Goal: Transaction & Acquisition: Purchase product/service

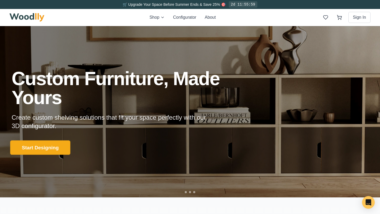
click at [43, 150] on button "Start Designing" at bounding box center [40, 147] width 60 height 14
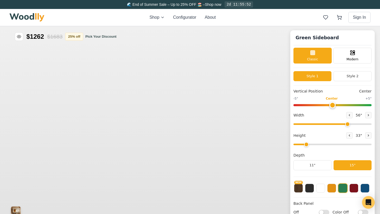
type input "56"
type input "2"
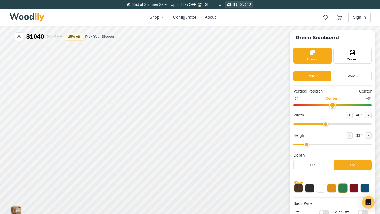
drag, startPoint x: 346, startPoint y: 126, endPoint x: 325, endPoint y: 127, distance: 21.4
type input "40"
click at [325, 125] on input "range" at bounding box center [332, 124] width 78 height 2
click at [347, 135] on icon at bounding box center [348, 135] width 3 height 3
click at [91, 121] on div "9"" at bounding box center [91, 123] width 4 height 6
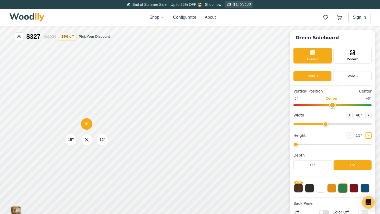
click at [366, 137] on icon at bounding box center [367, 135] width 3 height 3
type input "2"
click at [97, 113] on div "9"" at bounding box center [96, 112] width 4 height 6
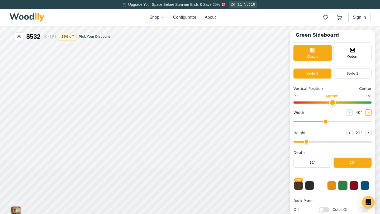
click at [367, 114] on button at bounding box center [368, 112] width 6 height 6
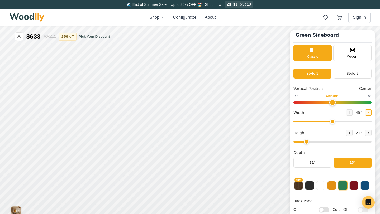
click at [367, 114] on button at bounding box center [368, 112] width 6 height 6
click at [347, 113] on icon at bounding box center [348, 112] width 3 height 3
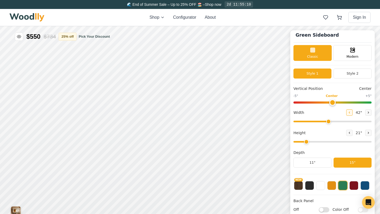
click at [347, 113] on icon at bounding box center [348, 112] width 3 height 3
type input "40"
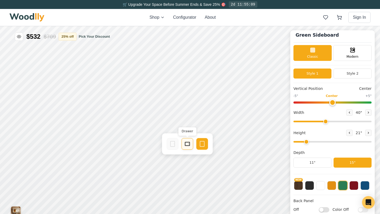
click at [186, 144] on icon at bounding box center [187, 144] width 6 height 6
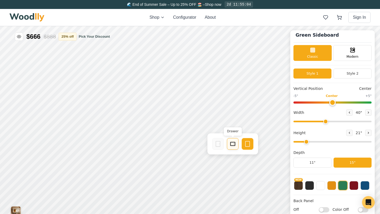
click at [232, 144] on icon at bounding box center [232, 144] width 6 height 6
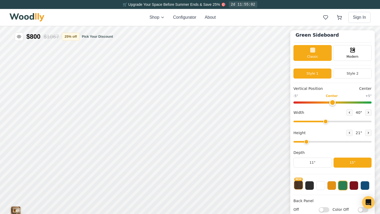
click at [299, 187] on button "NEW" at bounding box center [298, 185] width 9 height 9
click at [310, 186] on button at bounding box center [309, 185] width 9 height 9
click at [320, 186] on button at bounding box center [320, 185] width 9 height 9
click at [333, 185] on div "NEW" at bounding box center [332, 186] width 78 height 18
click at [332, 188] on button at bounding box center [331, 185] width 9 height 9
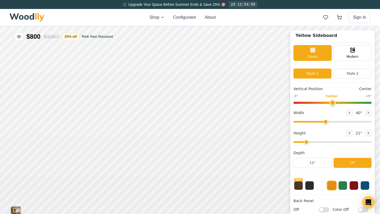
scroll to position [3, 0]
click at [343, 187] on button at bounding box center [342, 185] width 9 height 9
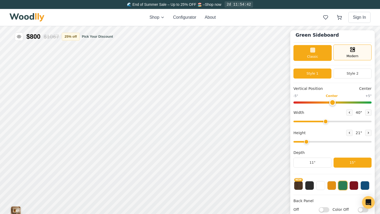
click at [345, 52] on div "Modern" at bounding box center [352, 53] width 38 height 16
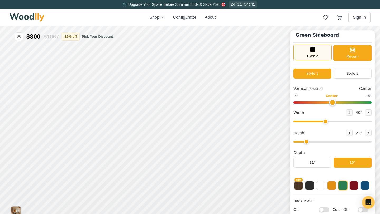
click at [306, 52] on div "Classic" at bounding box center [312, 53] width 38 height 16
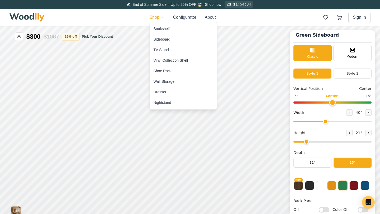
drag, startPoint x: 163, startPoint y: 66, endPoint x: 305, endPoint y: 211, distance: 203.6
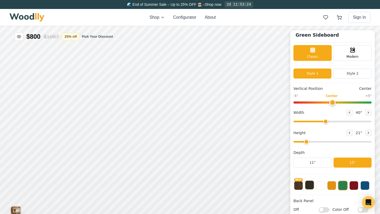
click at [311, 189] on button at bounding box center [309, 185] width 9 height 9
click at [354, 187] on button at bounding box center [353, 185] width 9 height 9
click at [364, 188] on button at bounding box center [364, 185] width 9 height 9
click at [310, 186] on button at bounding box center [309, 185] width 9 height 9
click at [298, 186] on button "NEW" at bounding box center [298, 185] width 9 height 9
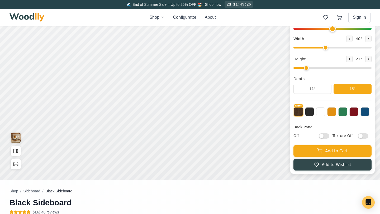
scroll to position [0, 0]
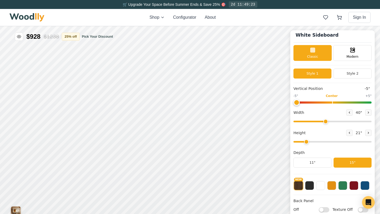
drag, startPoint x: 332, startPoint y: 103, endPoint x: 297, endPoint y: 102, distance: 34.8
click at [297, 102] on input "range" at bounding box center [332, 102] width 78 height 2
drag, startPoint x: 297, startPoint y: 102, endPoint x: 331, endPoint y: 102, distance: 33.5
click at [331, 102] on input "range" at bounding box center [332, 102] width 78 height 2
drag, startPoint x: 333, startPoint y: 102, endPoint x: 370, endPoint y: 102, distance: 36.9
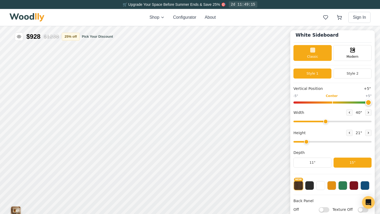
type input "5"
click at [370, 102] on input "range" at bounding box center [332, 102] width 78 height 2
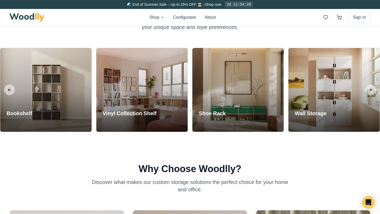
scroll to position [468, 0]
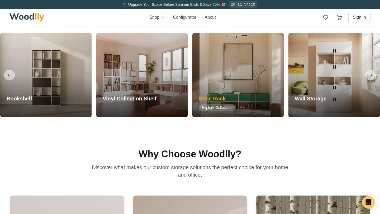
click at [219, 100] on h3 "Shoe Rack" at bounding box center [216, 98] width 36 height 7
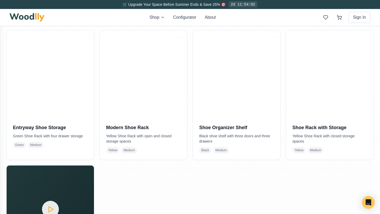
scroll to position [113, 0]
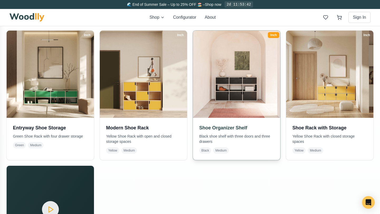
click at [232, 91] on img at bounding box center [237, 74] width 92 height 92
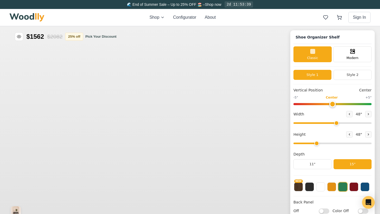
type input "48"
type input "3"
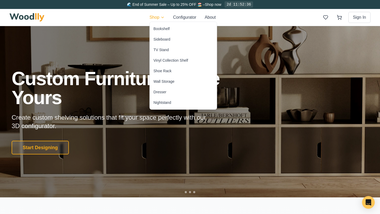
click at [167, 82] on div "Wall Storage" at bounding box center [163, 81] width 21 height 5
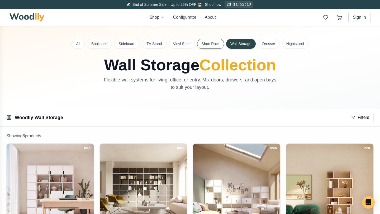
click at [213, 42] on button "Shoe Rack" at bounding box center [210, 44] width 27 height 10
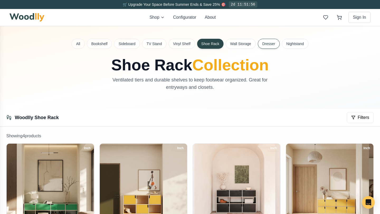
click at [268, 47] on button "Dresser" at bounding box center [269, 44] width 22 height 10
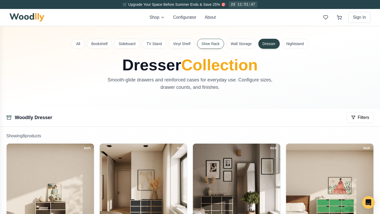
click at [206, 42] on button "Shoe Rack" at bounding box center [210, 44] width 27 height 10
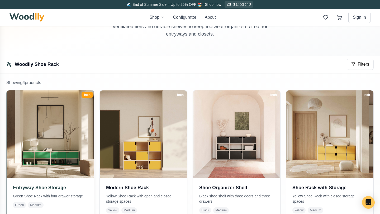
scroll to position [65, 0]
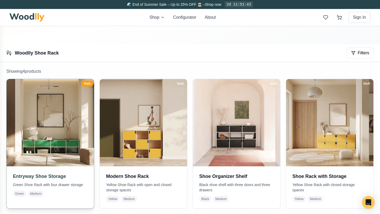
click at [53, 130] on img at bounding box center [50, 123] width 92 height 92
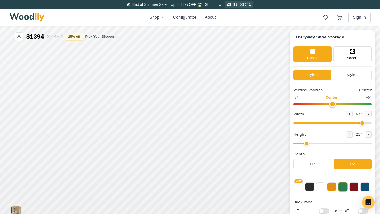
type input "67"
type input "2"
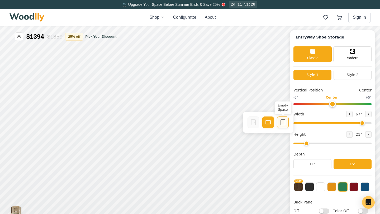
click at [282, 125] on rect at bounding box center [282, 122] width 4 height 5
click at [265, 123] on rect at bounding box center [267, 122] width 5 height 4
drag, startPoint x: 331, startPoint y: 103, endPoint x: 369, endPoint y: 104, distance: 38.0
click at [369, 104] on input "range" at bounding box center [332, 104] width 78 height 2
drag, startPoint x: 366, startPoint y: 104, endPoint x: 332, endPoint y: 105, distance: 33.5
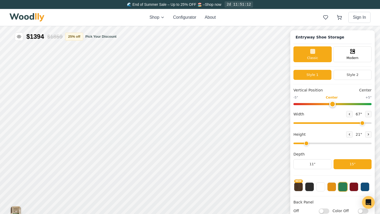
click at [332, 105] on input "range" at bounding box center [332, 104] width 78 height 2
click at [351, 74] on button "Style 2" at bounding box center [352, 75] width 38 height 10
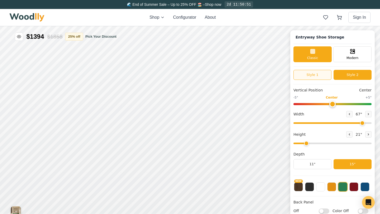
click at [312, 73] on button "Style 1" at bounding box center [312, 75] width 38 height 10
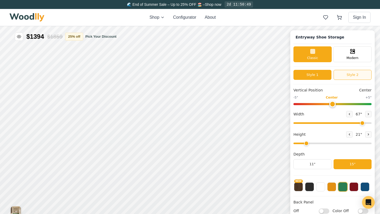
click at [346, 77] on button "Style 2" at bounding box center [352, 75] width 38 height 10
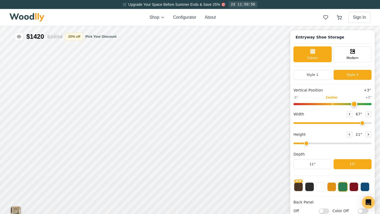
drag, startPoint x: 332, startPoint y: 104, endPoint x: 351, endPoint y: 104, distance: 19.0
click at [351, 104] on input "range" at bounding box center [332, 104] width 78 height 2
click at [315, 79] on button "Style 1" at bounding box center [312, 75] width 38 height 10
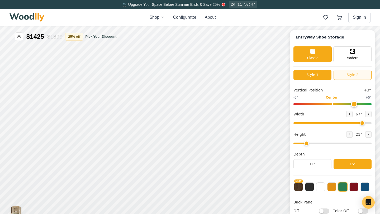
click at [344, 77] on button "Style 2" at bounding box center [352, 75] width 38 height 10
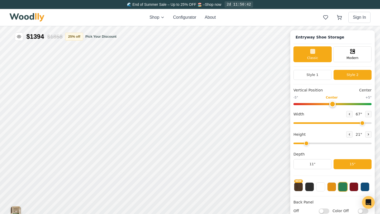
drag, startPoint x: 352, startPoint y: 104, endPoint x: 332, endPoint y: 105, distance: 20.6
type input "0"
click at [332, 105] on input "range" at bounding box center [332, 104] width 78 height 2
click at [347, 114] on icon at bounding box center [348, 114] width 3 height 3
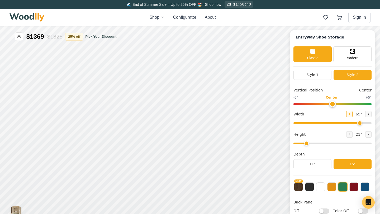
click at [347, 114] on icon at bounding box center [348, 114] width 3 height 3
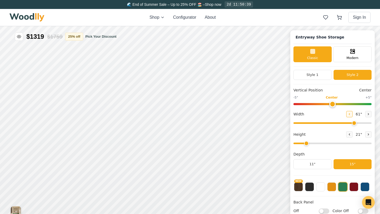
type input "60"
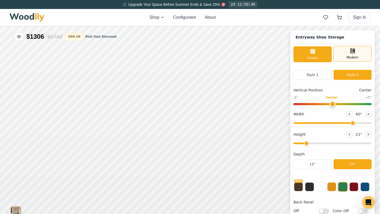
click at [354, 55] on span "Modern" at bounding box center [352, 57] width 12 height 5
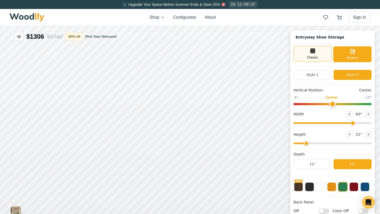
click at [311, 56] on span "Classic" at bounding box center [312, 57] width 11 height 5
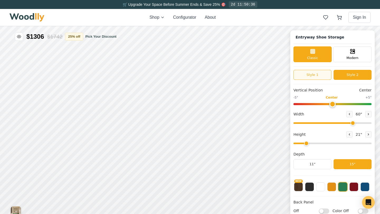
click at [313, 75] on button "Style 1" at bounding box center [312, 75] width 38 height 10
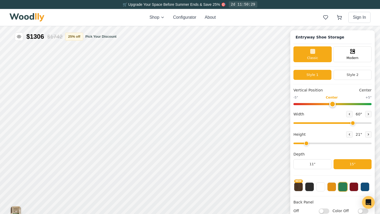
scroll to position [2, 0]
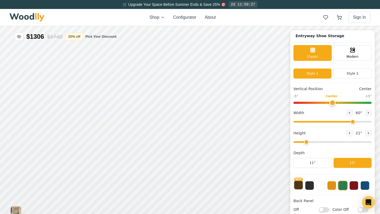
click at [298, 186] on button "NEW" at bounding box center [298, 185] width 9 height 9
click at [312, 187] on button at bounding box center [309, 185] width 9 height 9
click at [323, 186] on button at bounding box center [320, 185] width 9 height 9
click at [335, 187] on button at bounding box center [331, 185] width 9 height 9
click at [342, 187] on button at bounding box center [342, 185] width 9 height 9
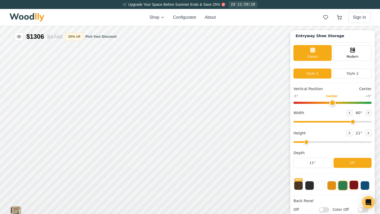
click at [352, 188] on button at bounding box center [353, 185] width 9 height 9
click at [365, 187] on button at bounding box center [364, 185] width 9 height 9
click at [321, 210] on input "Off" at bounding box center [323, 209] width 11 height 5
click at [326, 209] on input "On" at bounding box center [323, 209] width 11 height 5
checkbox input "false"
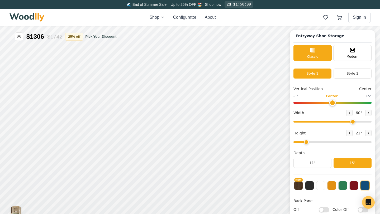
click at [360, 210] on input "Color Off" at bounding box center [362, 209] width 11 height 5
click at [366, 210] on input "Color On" at bounding box center [362, 209] width 11 height 5
click at [330, 186] on button at bounding box center [331, 185] width 9 height 9
click at [361, 210] on input "Color Off" at bounding box center [362, 209] width 11 height 5
checkbox input "true"
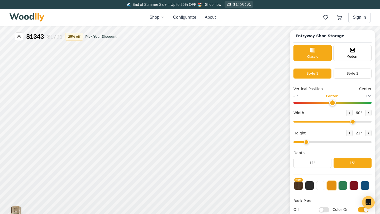
click at [321, 210] on input "Off" at bounding box center [323, 209] width 11 height 5
checkbox input "true"
click at [366, 212] on input "Color On" at bounding box center [362, 209] width 11 height 5
checkbox input "false"
click at [328, 211] on input "On" at bounding box center [323, 209] width 11 height 5
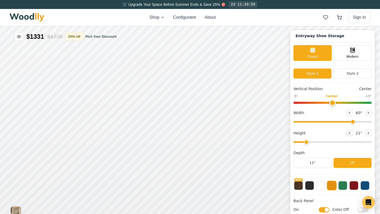
checkbox input "false"
click at [308, 186] on button at bounding box center [309, 185] width 9 height 9
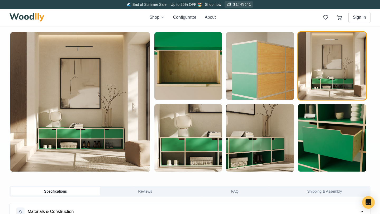
scroll to position [284, 0]
